Goal: Task Accomplishment & Management: Use online tool/utility

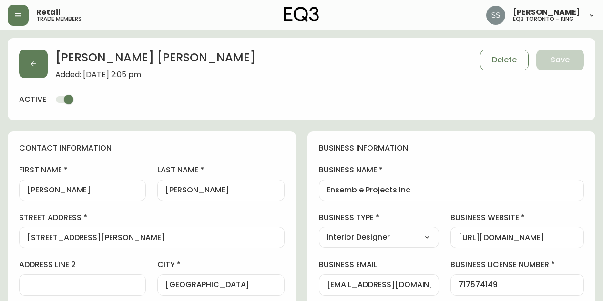
select select "ON"
select select "CA"
select select "CA_EN"
select select "Social Media"
select select "Interior Designer"
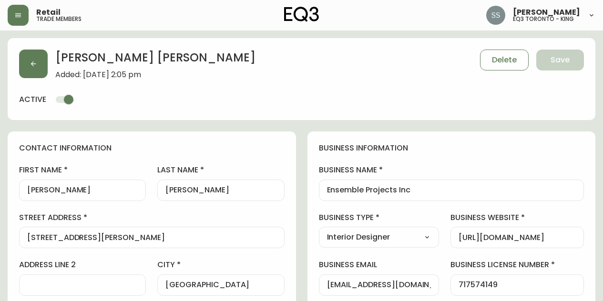
select select "cjw10z96p001r6gs00juufhhe"
select select "true"
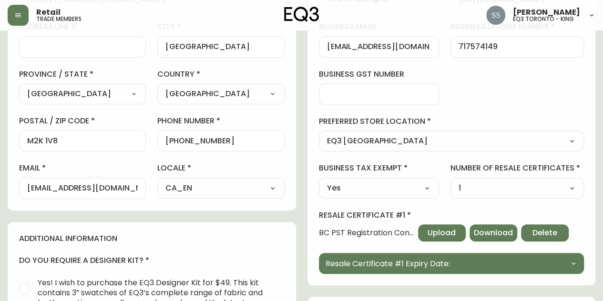
click at [19, 13] on icon "button" at bounding box center [18, 15] width 6 height 4
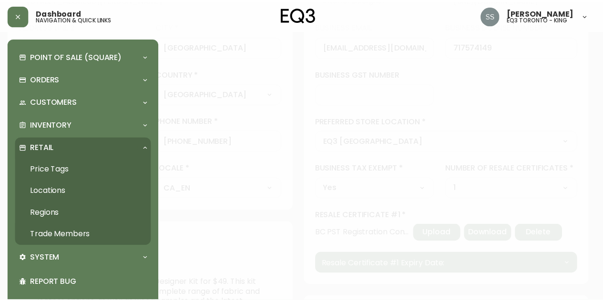
scroll to position [238, 0]
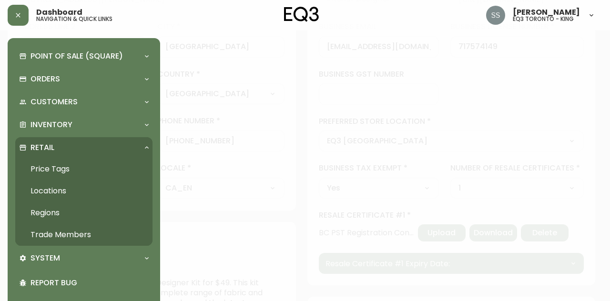
click at [239, 49] on div at bounding box center [305, 150] width 610 height 301
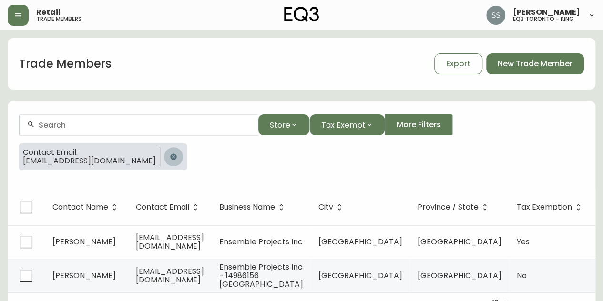
click at [170, 157] on icon "button" at bounding box center [174, 157] width 8 height 8
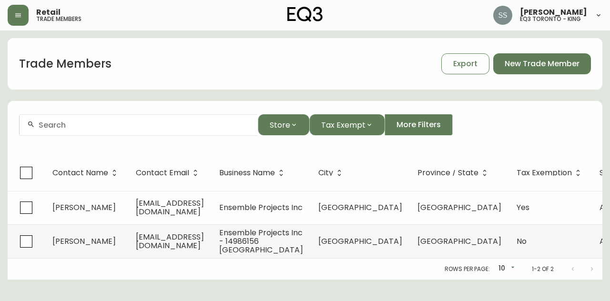
click at [161, 137] on form "Store Tax Exempt More Filters" at bounding box center [305, 129] width 595 height 52
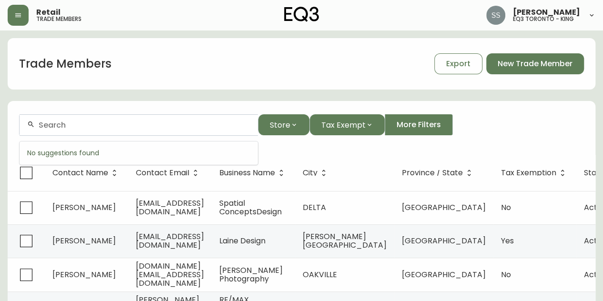
click at [154, 126] on input "text" at bounding box center [145, 125] width 212 height 9
type input "[DEMOGRAPHIC_DATA][PERSON_NAME]"
